Goal: Navigation & Orientation: Find specific page/section

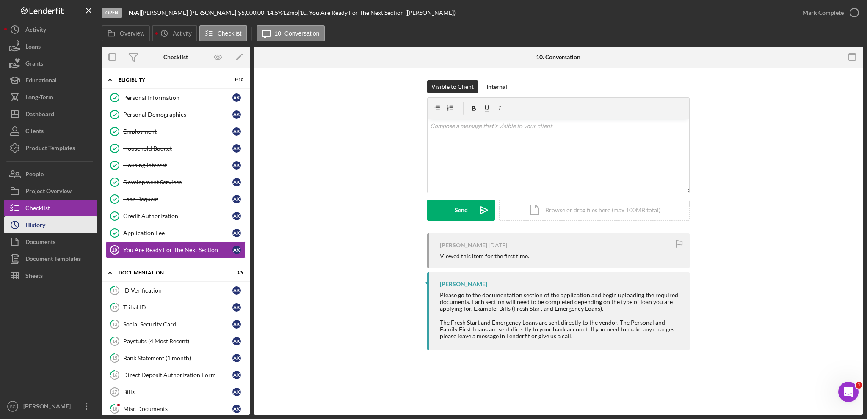
click at [41, 227] on div "History" at bounding box center [35, 226] width 20 height 19
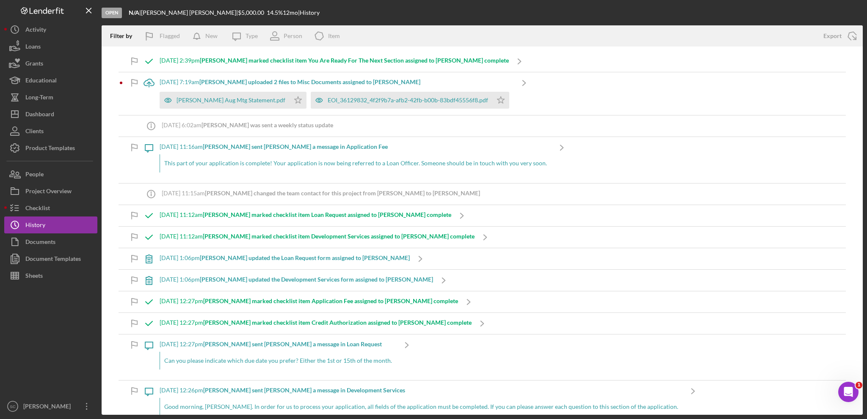
click at [235, 80] on b "[PERSON_NAME] uploaded 2 files to Misc Documents assigned to [PERSON_NAME]" at bounding box center [309, 81] width 221 height 7
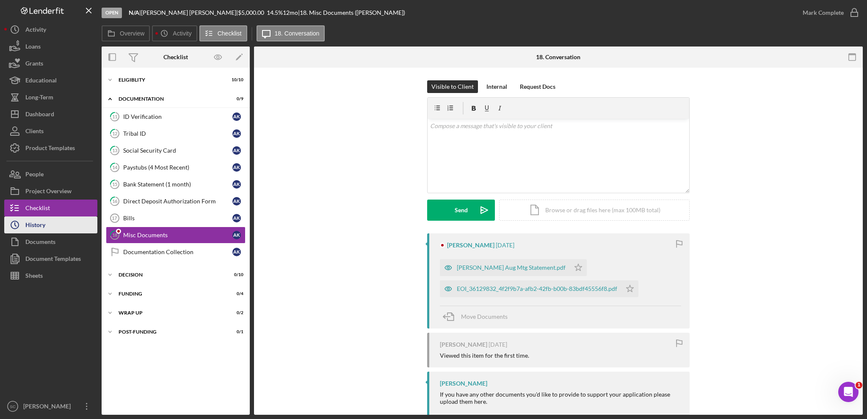
click at [37, 225] on div "History" at bounding box center [35, 226] width 20 height 19
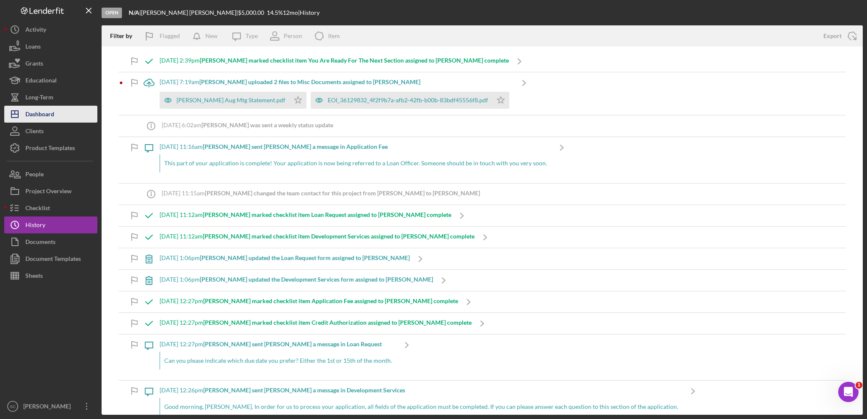
click at [42, 116] on div "Dashboard" at bounding box center [39, 115] width 29 height 19
